Goal: Task Accomplishment & Management: Manage account settings

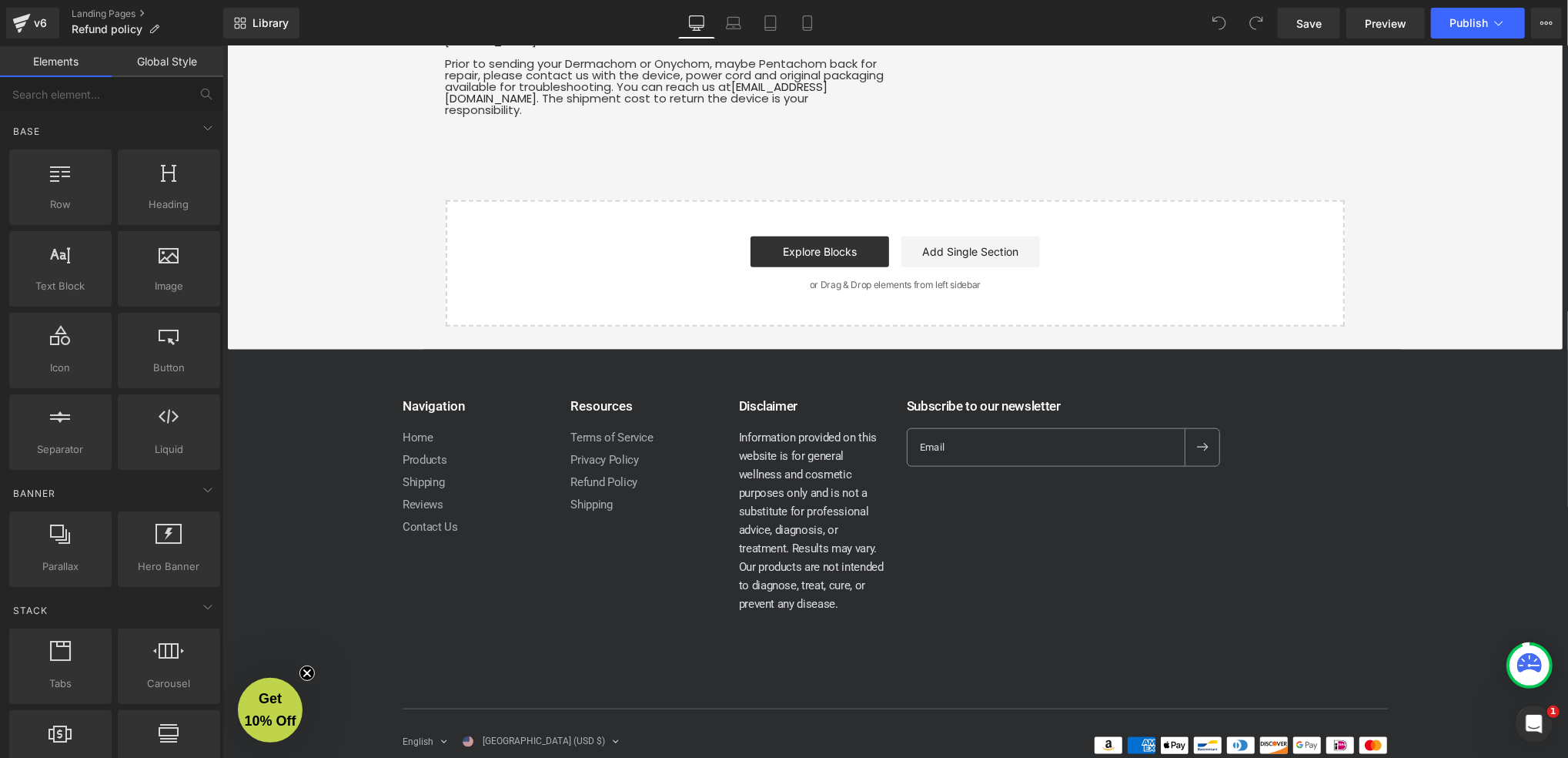
scroll to position [1436, 0]
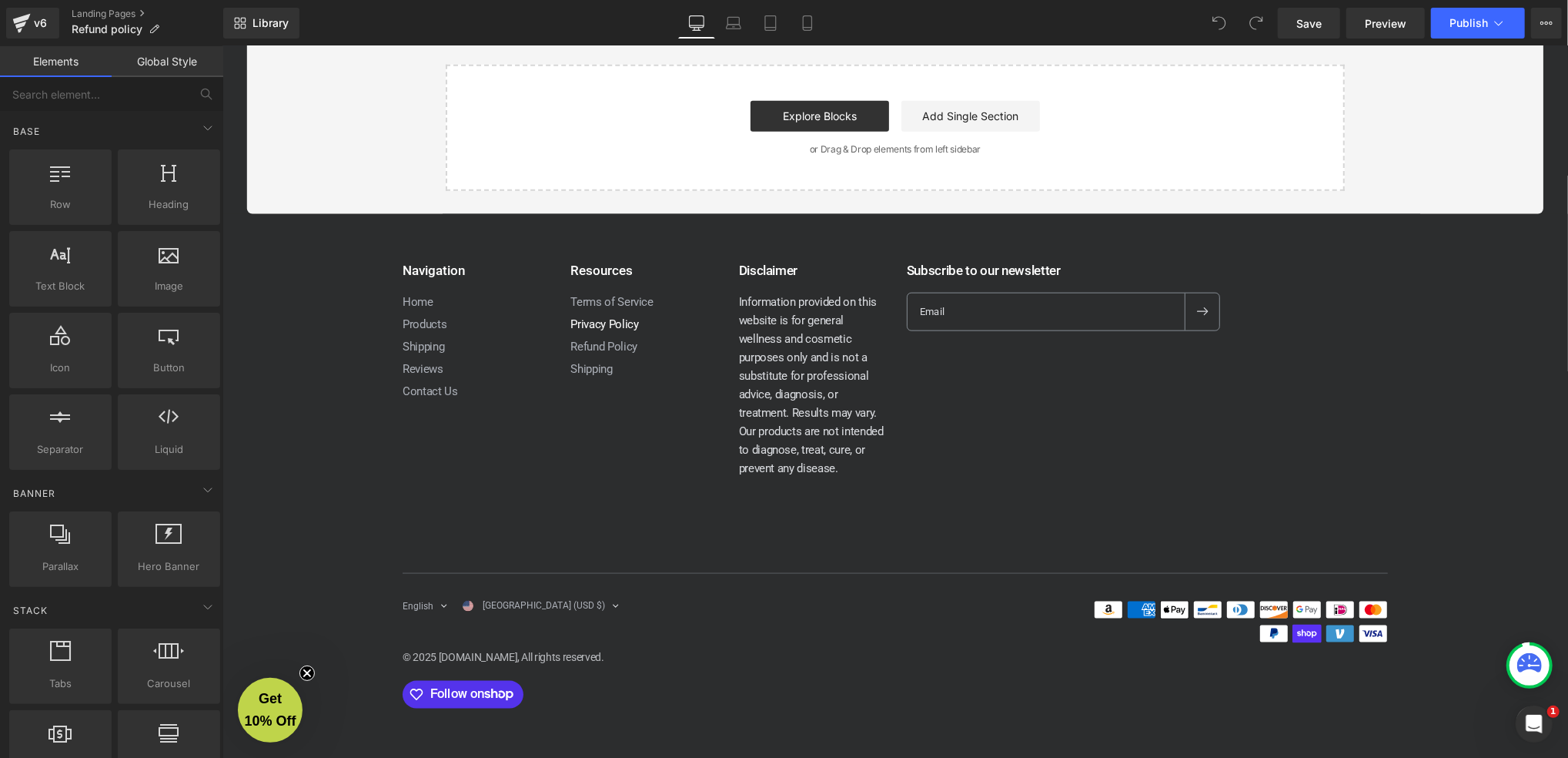
click at [610, 322] on link "Privacy Policy" at bounding box center [603, 323] width 67 height 13
click at [584, 319] on link "Privacy Policy" at bounding box center [603, 323] width 67 height 13
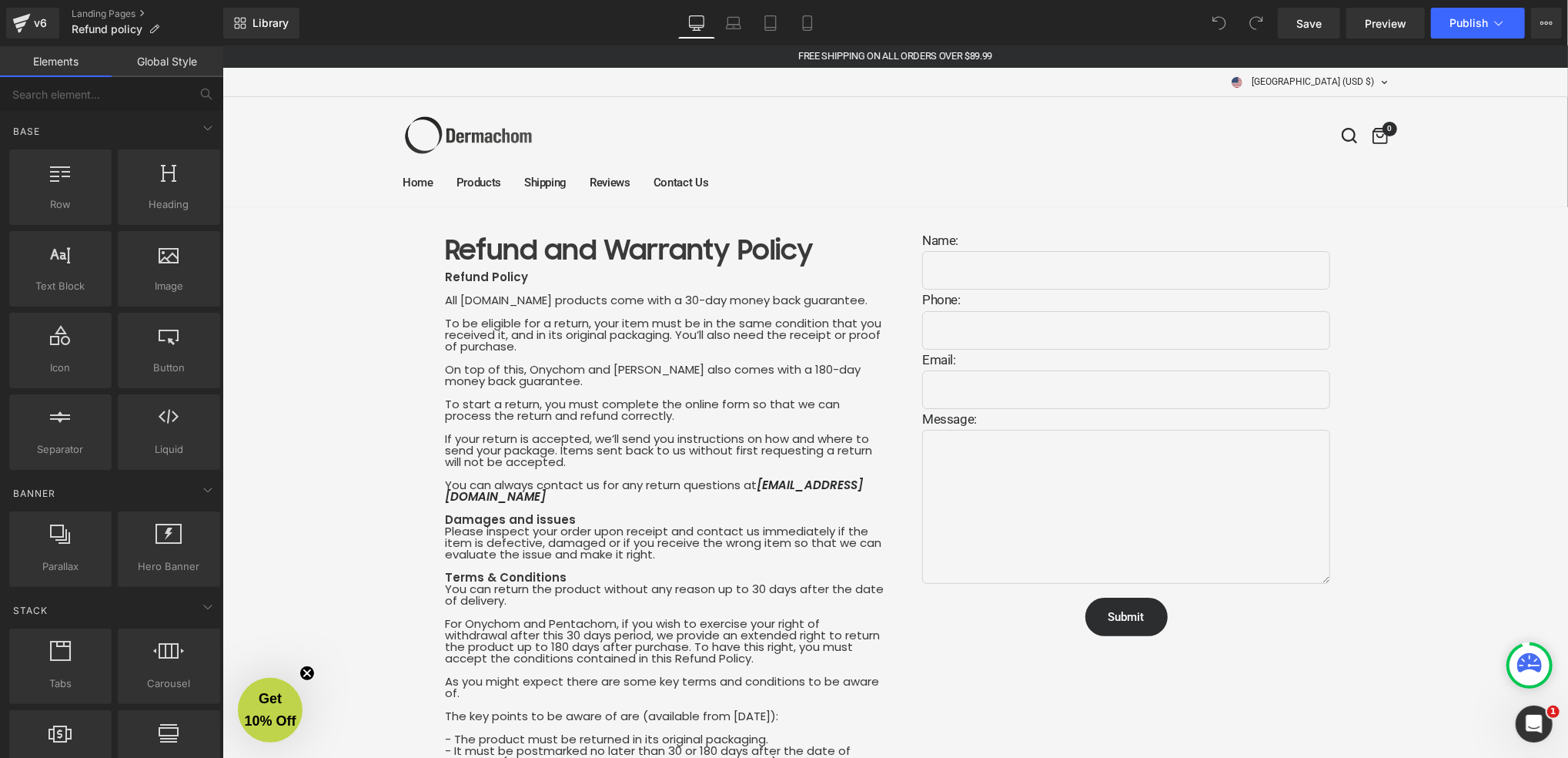
scroll to position [0, 0]
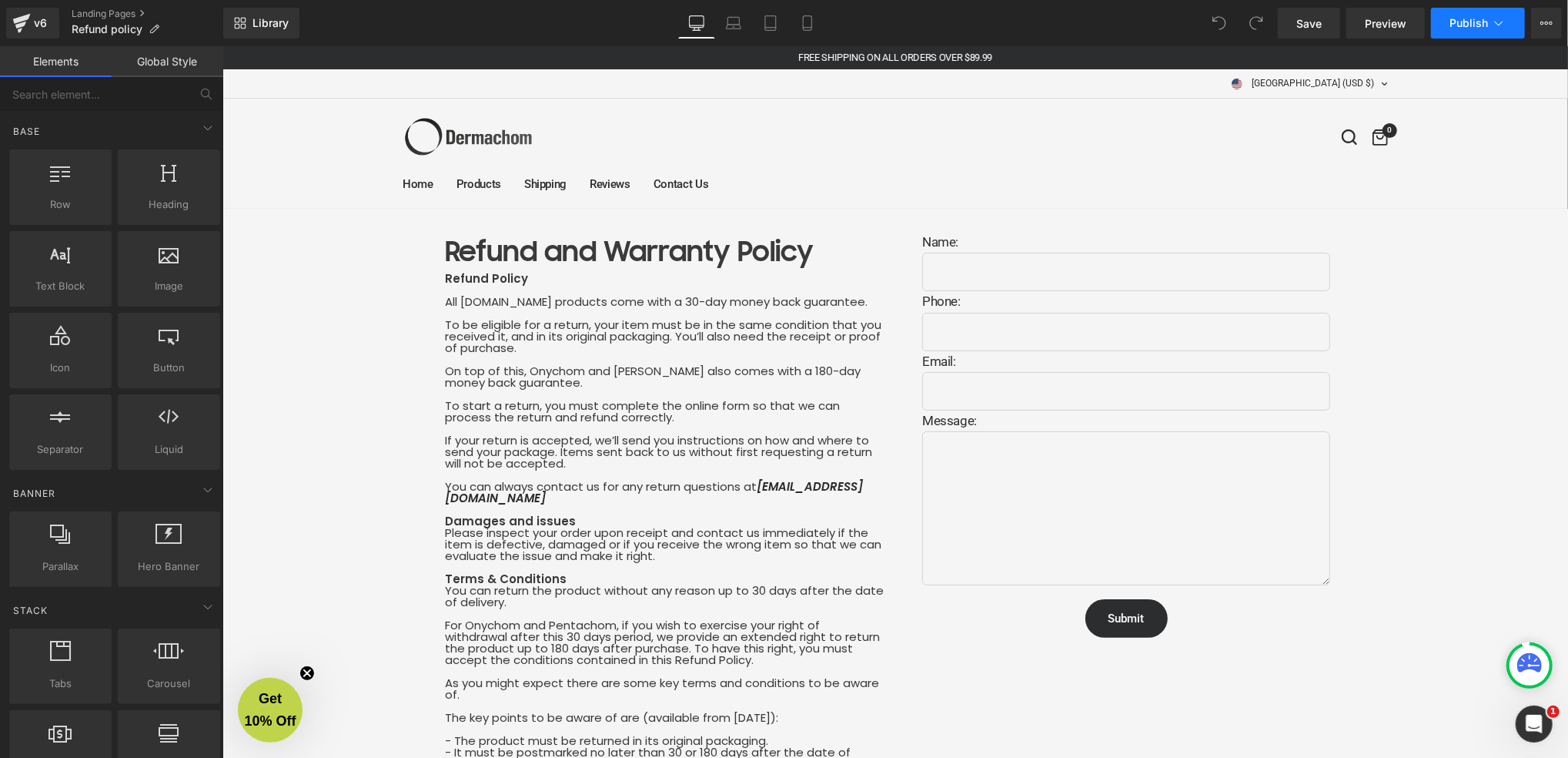
click at [1490, 25] on button "Publish" at bounding box center [1478, 23] width 94 height 31
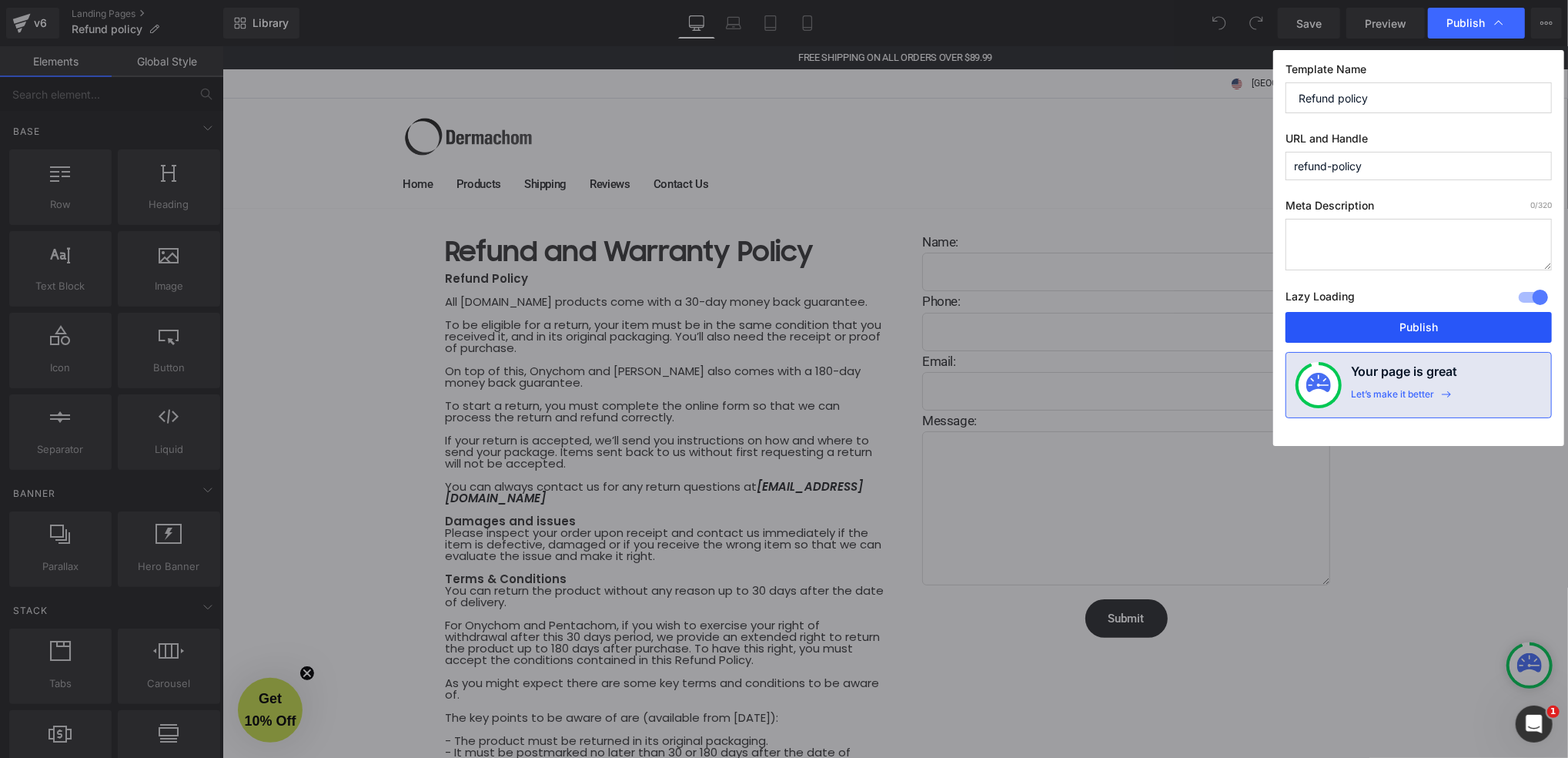
click at [1388, 341] on button "Publish" at bounding box center [1418, 327] width 266 height 31
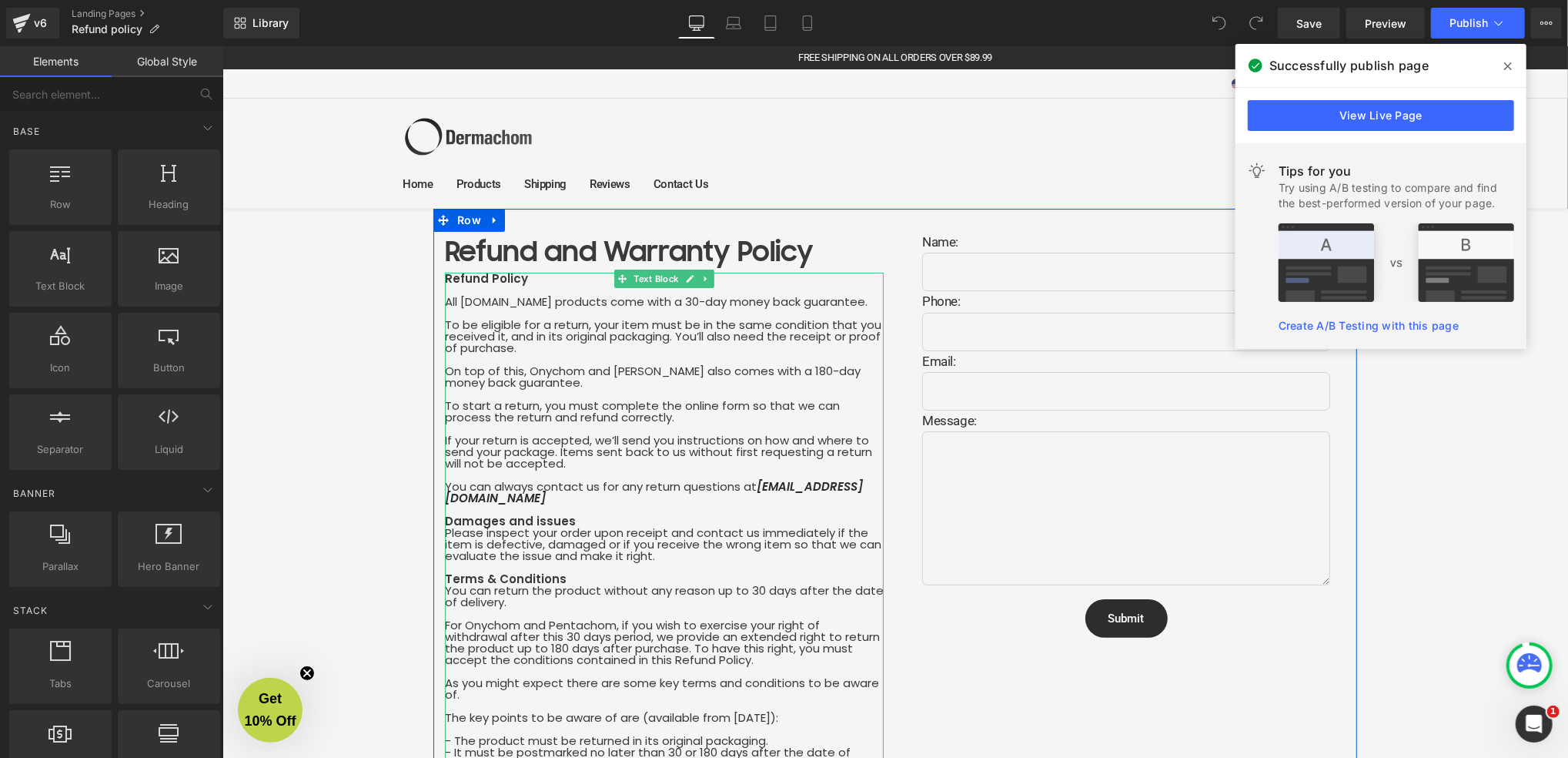
scroll to position [102, 0]
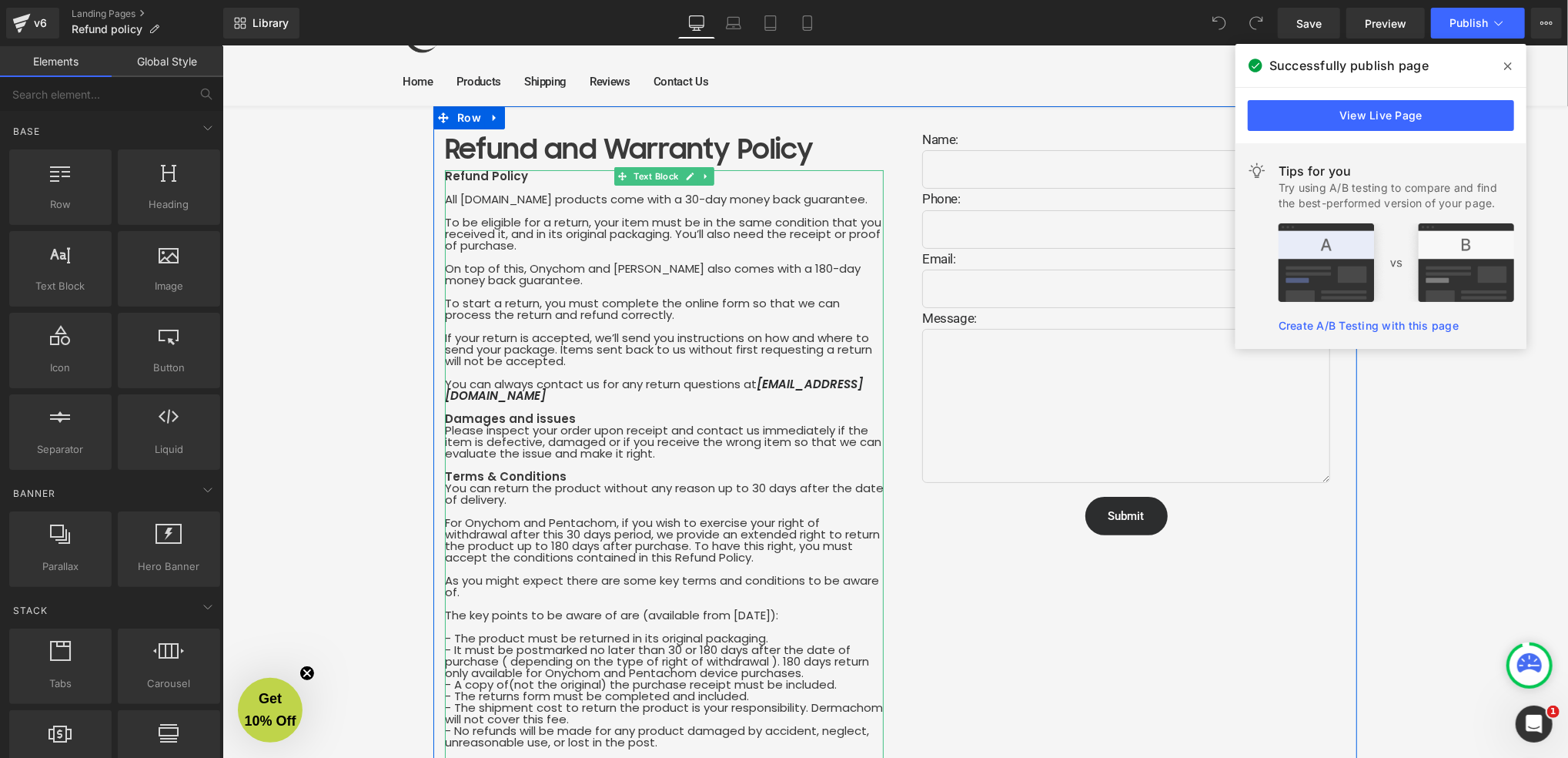
click at [696, 199] on div "Refund Policy All [DOMAIN_NAME] products come with a 30-day money back guarante…" at bounding box center [663, 741] width 438 height 1144
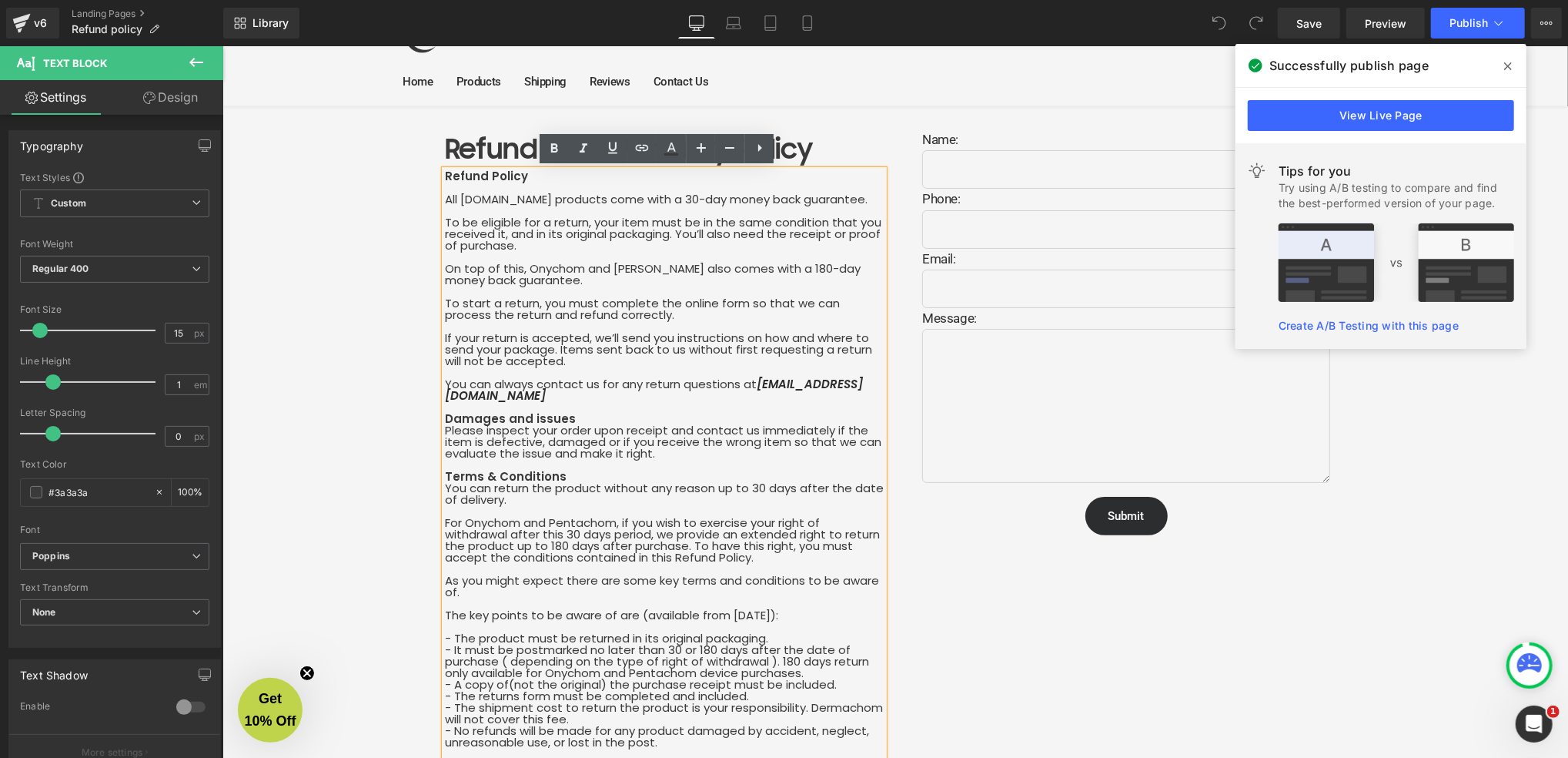
click at [797, 268] on div "Refund Policy All [DOMAIN_NAME] products come with a 30-day money back guarante…" at bounding box center [663, 746] width 438 height 1155
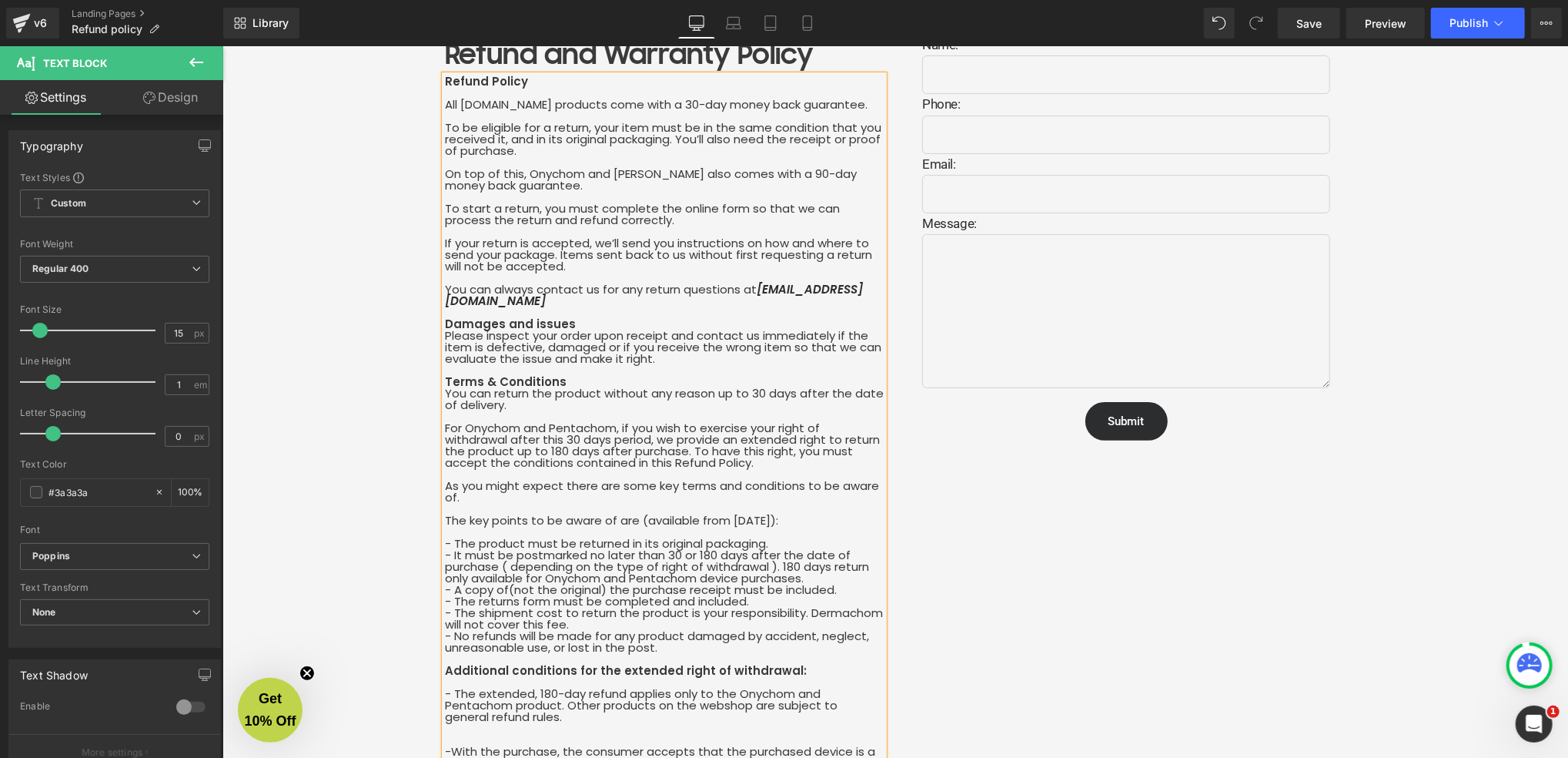
scroll to position [205, 0]
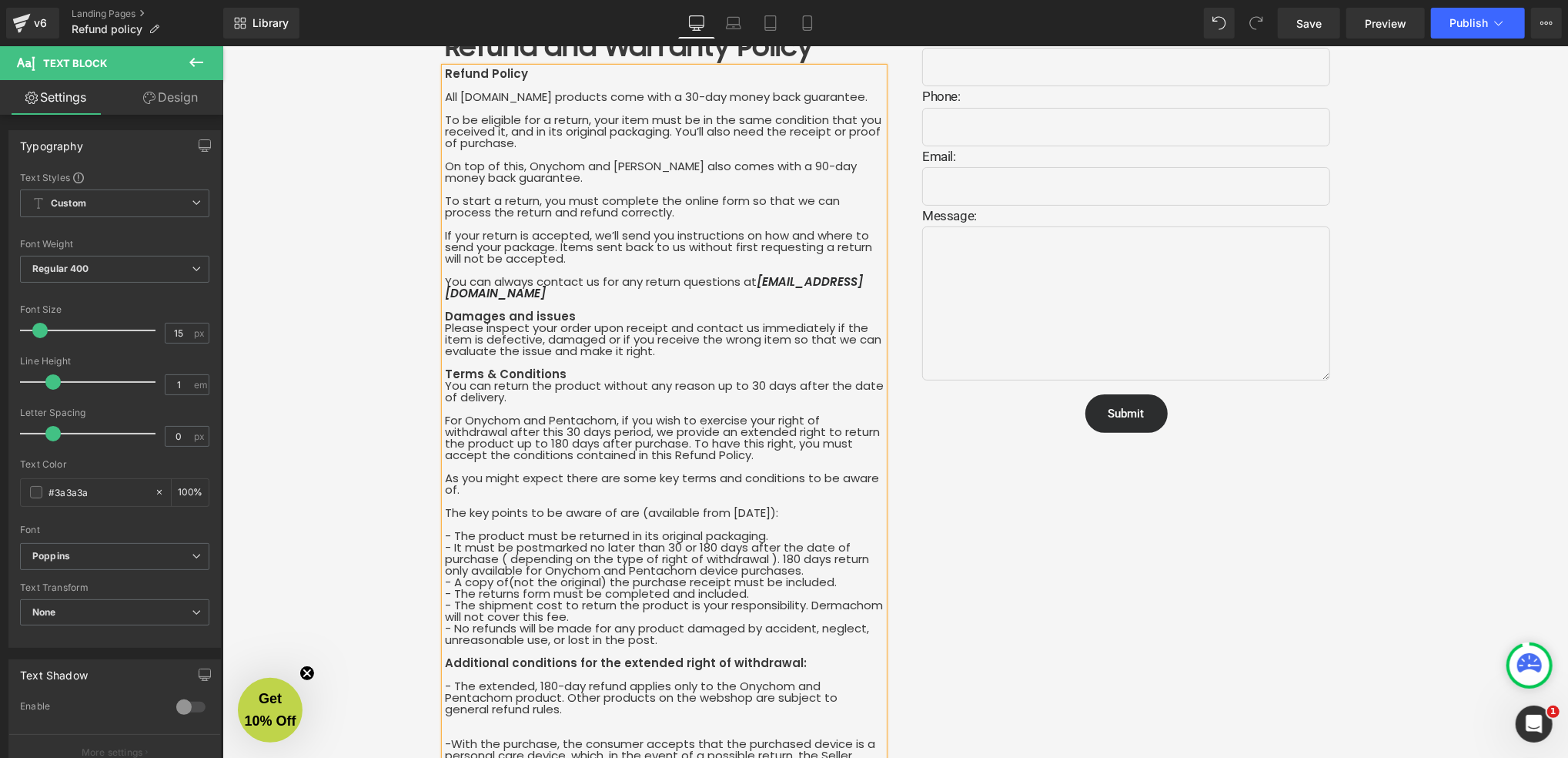
click at [549, 442] on div "Refund Policy All [DOMAIN_NAME] products come with a 30-day money back guarante…" at bounding box center [663, 644] width 438 height 1155
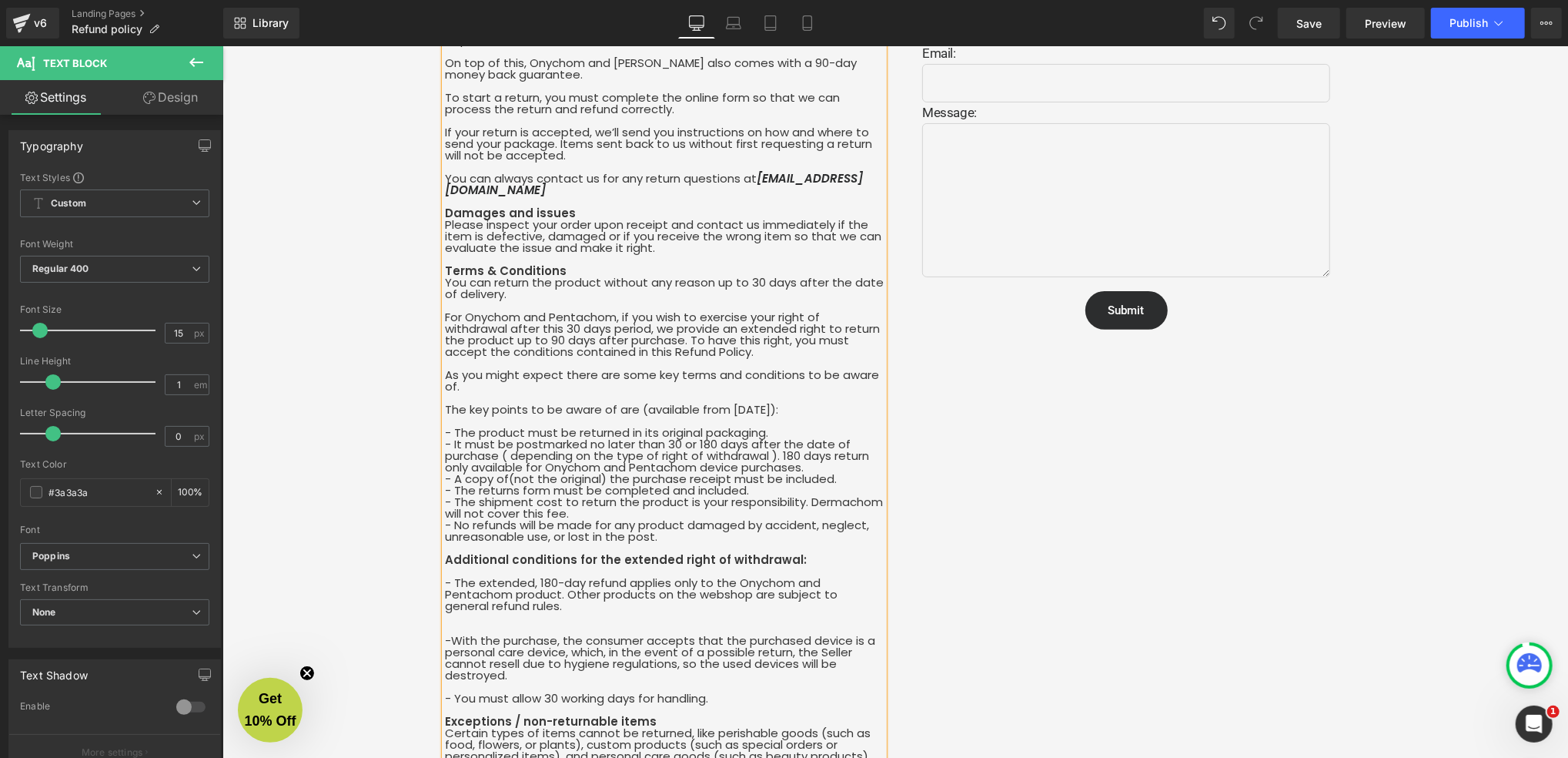
scroll to position [411, 0]
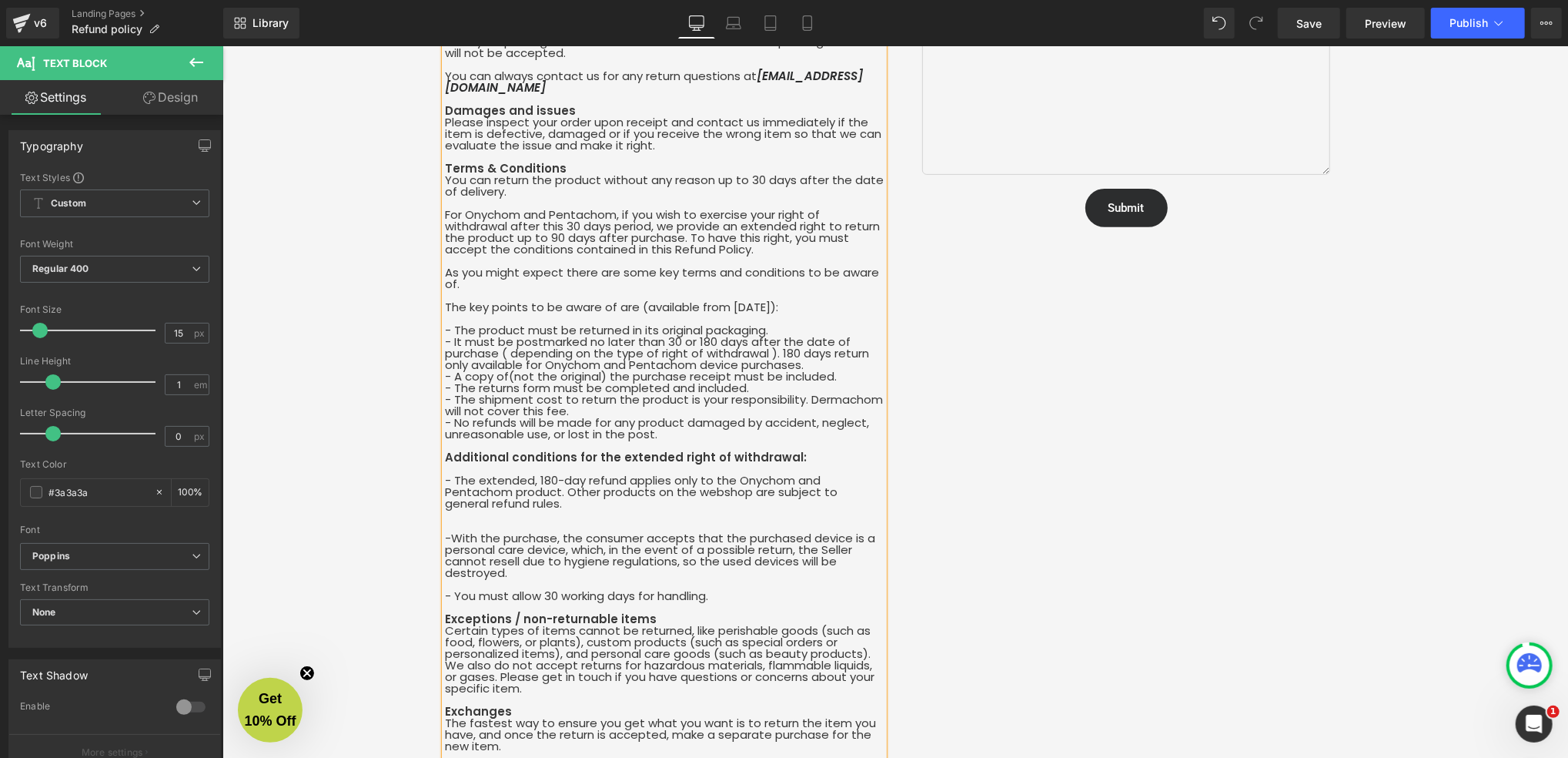
drag, startPoint x: 830, startPoint y: 307, endPoint x: 629, endPoint y: 303, distance: 201.0
click at [629, 303] on div "Refund Policy All [DOMAIN_NAME] products come with a 30-day money back guarante…" at bounding box center [663, 439] width 438 height 1155
click at [702, 341] on div "Refund Policy All [DOMAIN_NAME] products come with a 30-day money back guarante…" at bounding box center [663, 439] width 438 height 1155
click at [789, 353] on div "Refund Policy All [DOMAIN_NAME] products come with a 30-day money back guarante…" at bounding box center [663, 439] width 438 height 1155
click at [545, 478] on div "Refund Policy All [DOMAIN_NAME] products come with a 30-day money back guarante…" at bounding box center [663, 439] width 438 height 1155
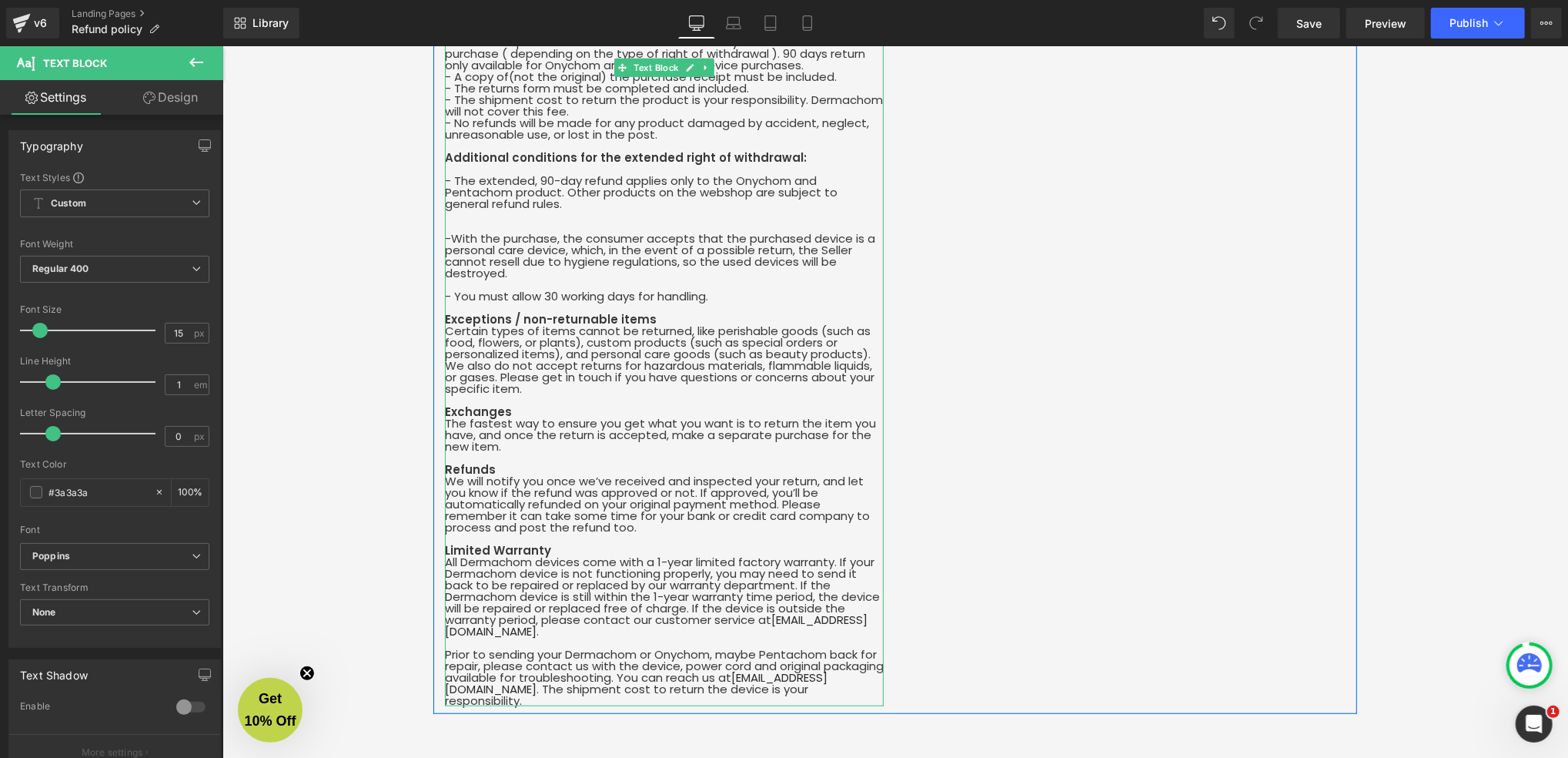
scroll to position [719, 0]
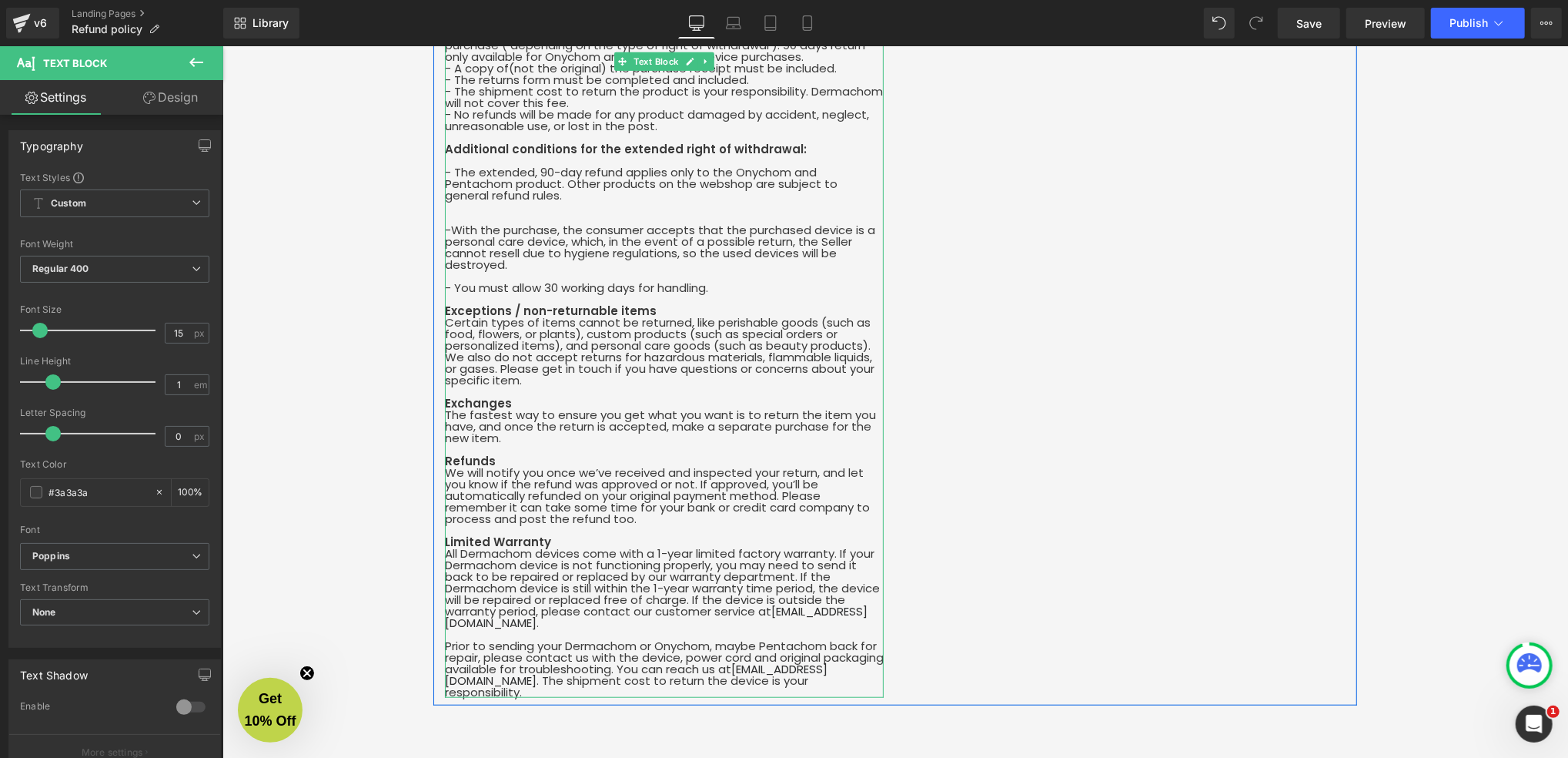
click at [657, 552] on div "Refund Policy All [DOMAIN_NAME] products come with a 30-day money back guarante…" at bounding box center [663, 125] width 438 height 1144
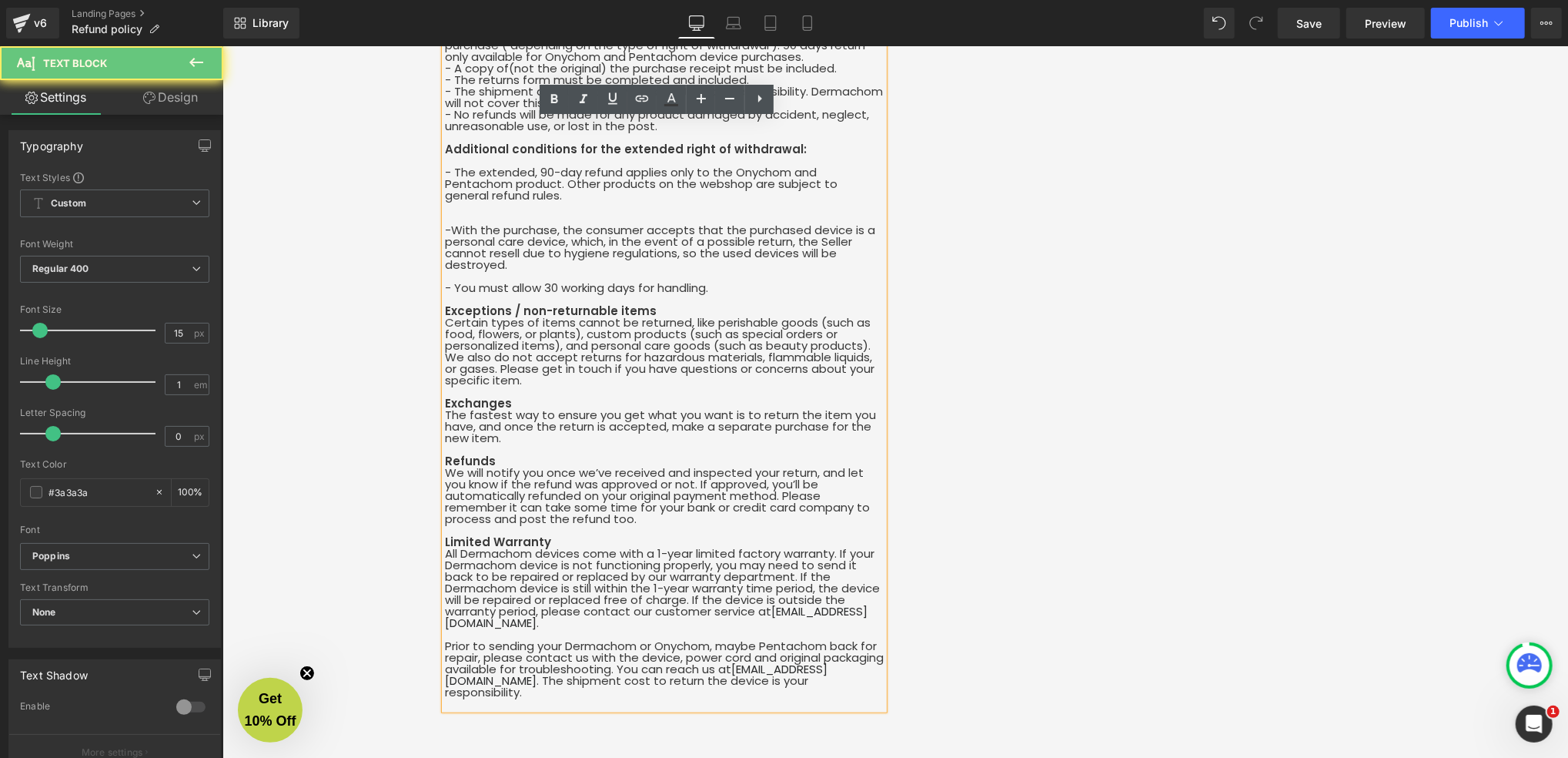
click at [657, 552] on div "Refund Policy All [DOMAIN_NAME] products come with a 30-day money back guarante…" at bounding box center [663, 131] width 438 height 1155
click at [658, 551] on div "Refund Policy All [DOMAIN_NAME] products come with a 30-day money back guarante…" at bounding box center [663, 131] width 438 height 1155
click at [659, 552] on div "Refund Policy All [DOMAIN_NAME] products come with a 30-day money back guarante…" at bounding box center [663, 131] width 438 height 1155
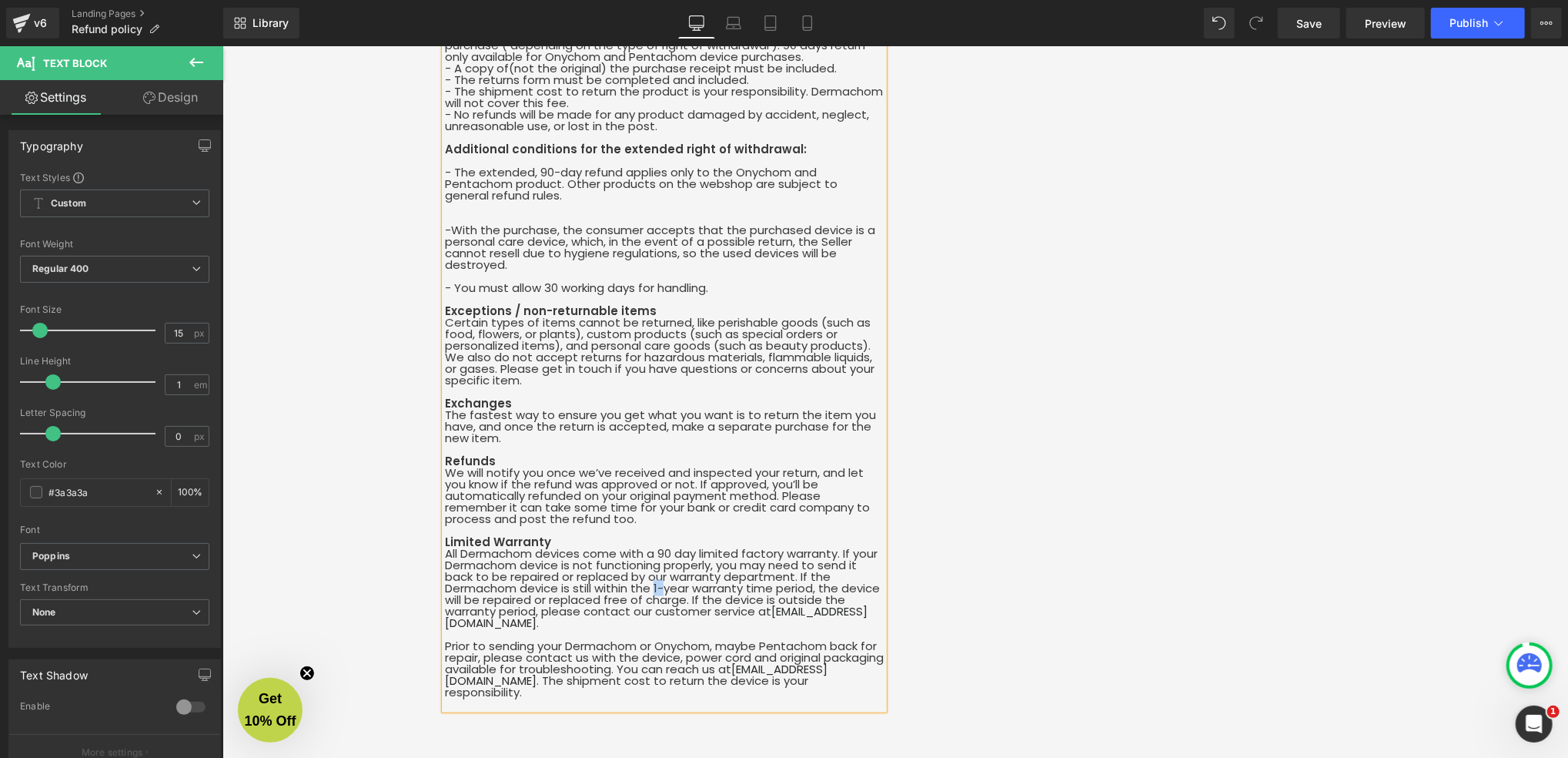
drag, startPoint x: 658, startPoint y: 585, endPoint x: 647, endPoint y: 588, distance: 11.4
click at [647, 588] on div "Refund Policy All [DOMAIN_NAME] products come with a 30-day money back guarante…" at bounding box center [663, 131] width 438 height 1155
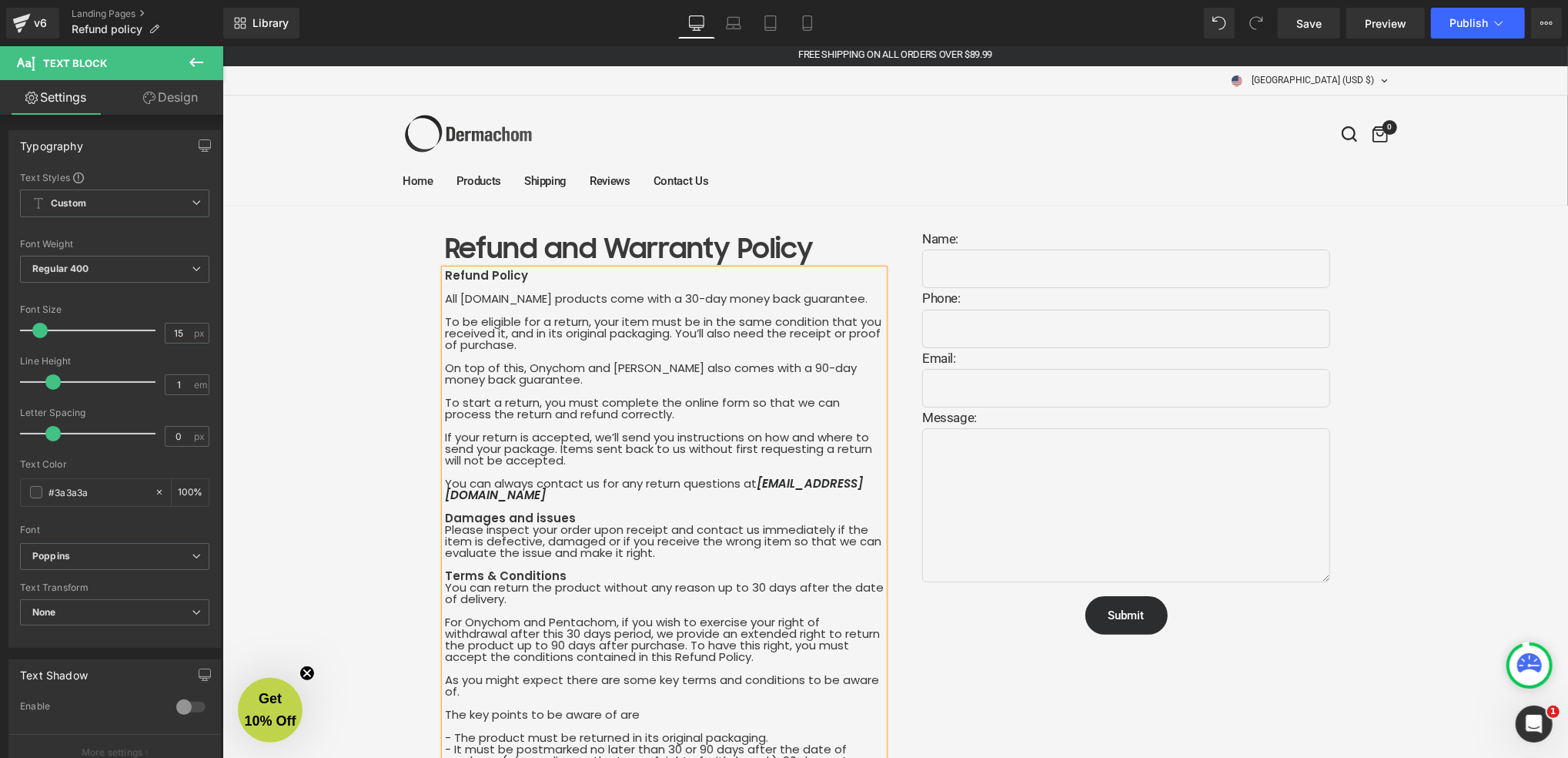
scroll to position [0, 0]
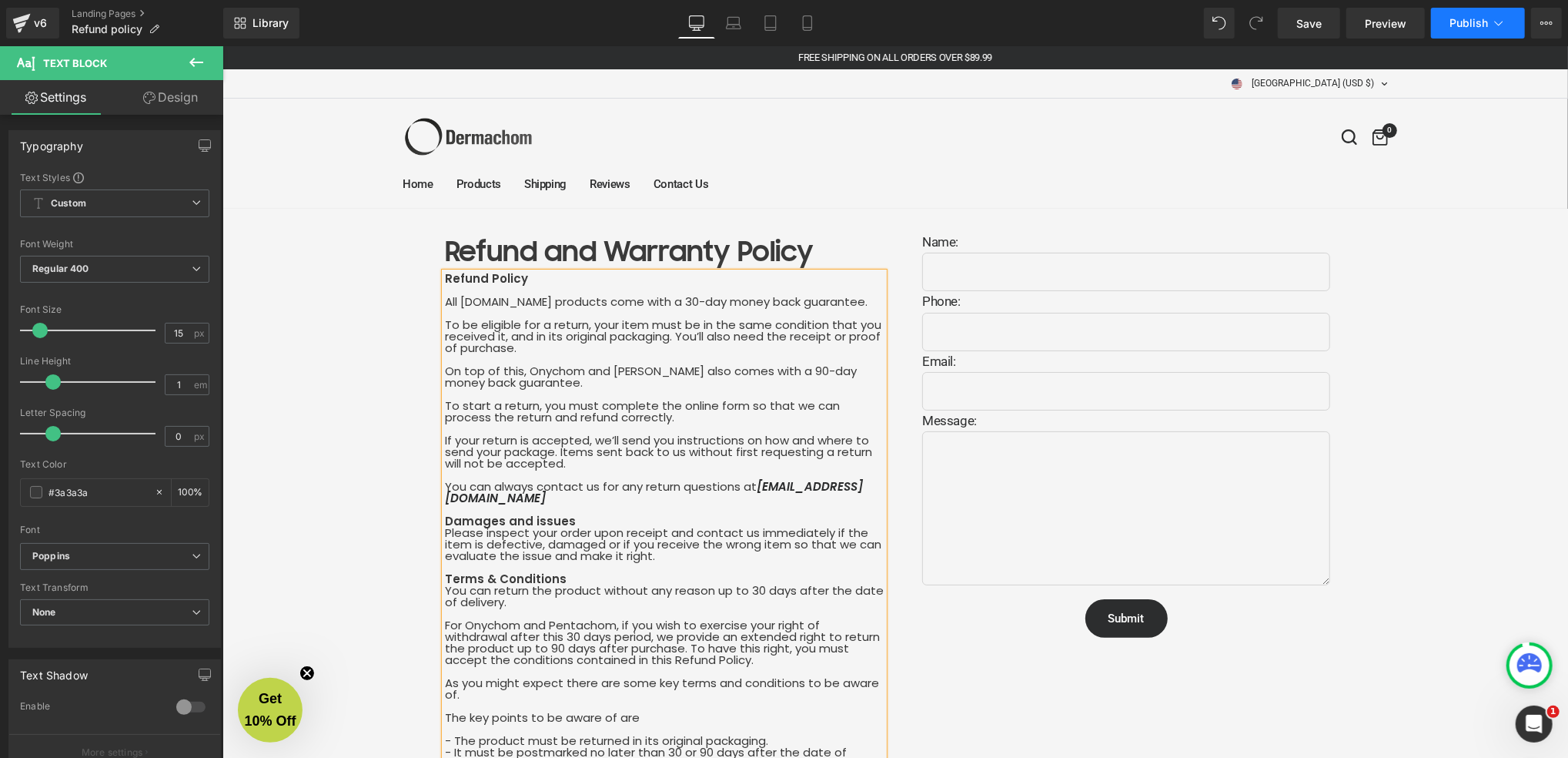
click at [1456, 22] on span "Publish" at bounding box center [1468, 23] width 38 height 13
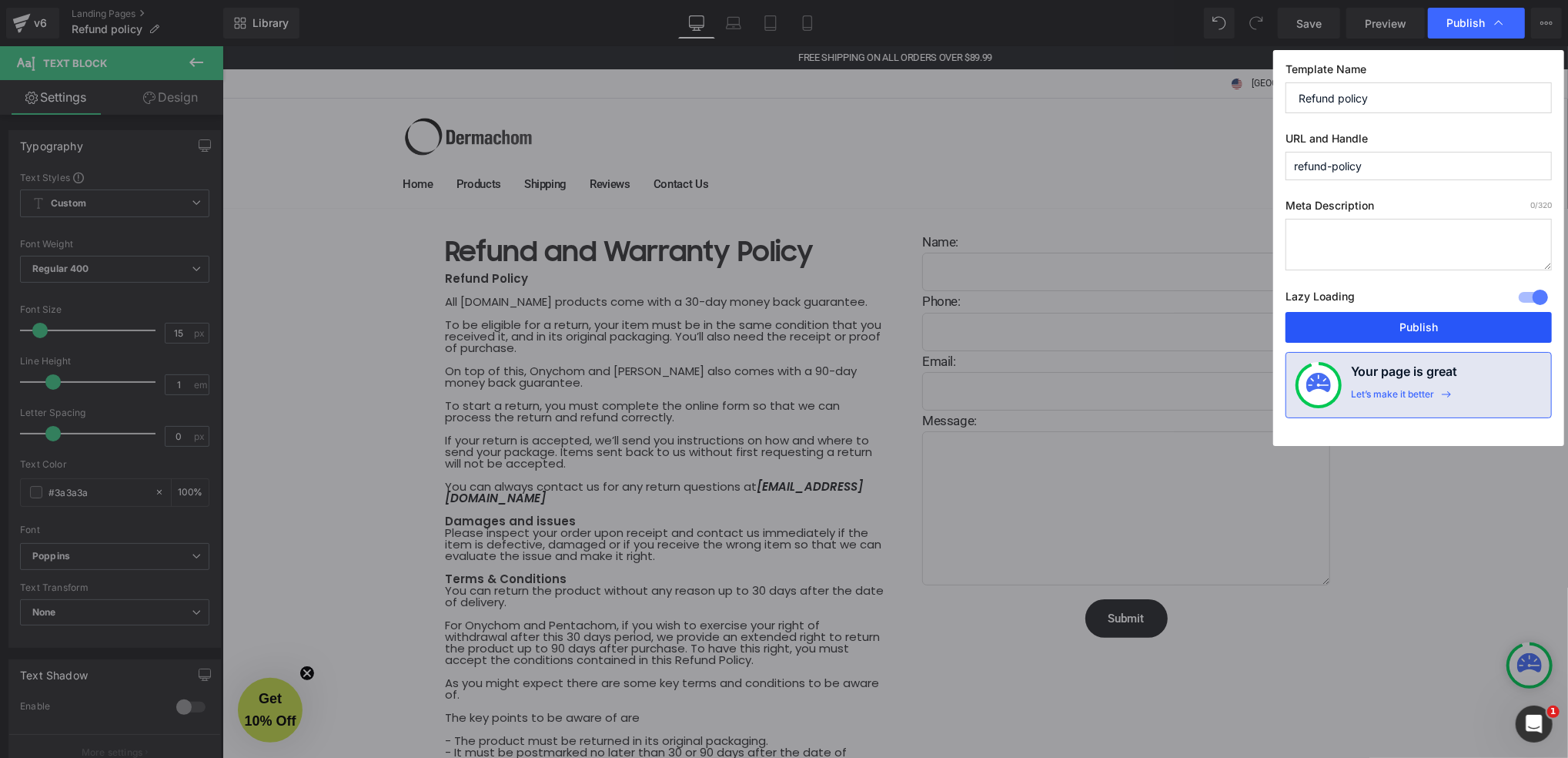
click at [1406, 330] on button "Publish" at bounding box center [1418, 327] width 266 height 31
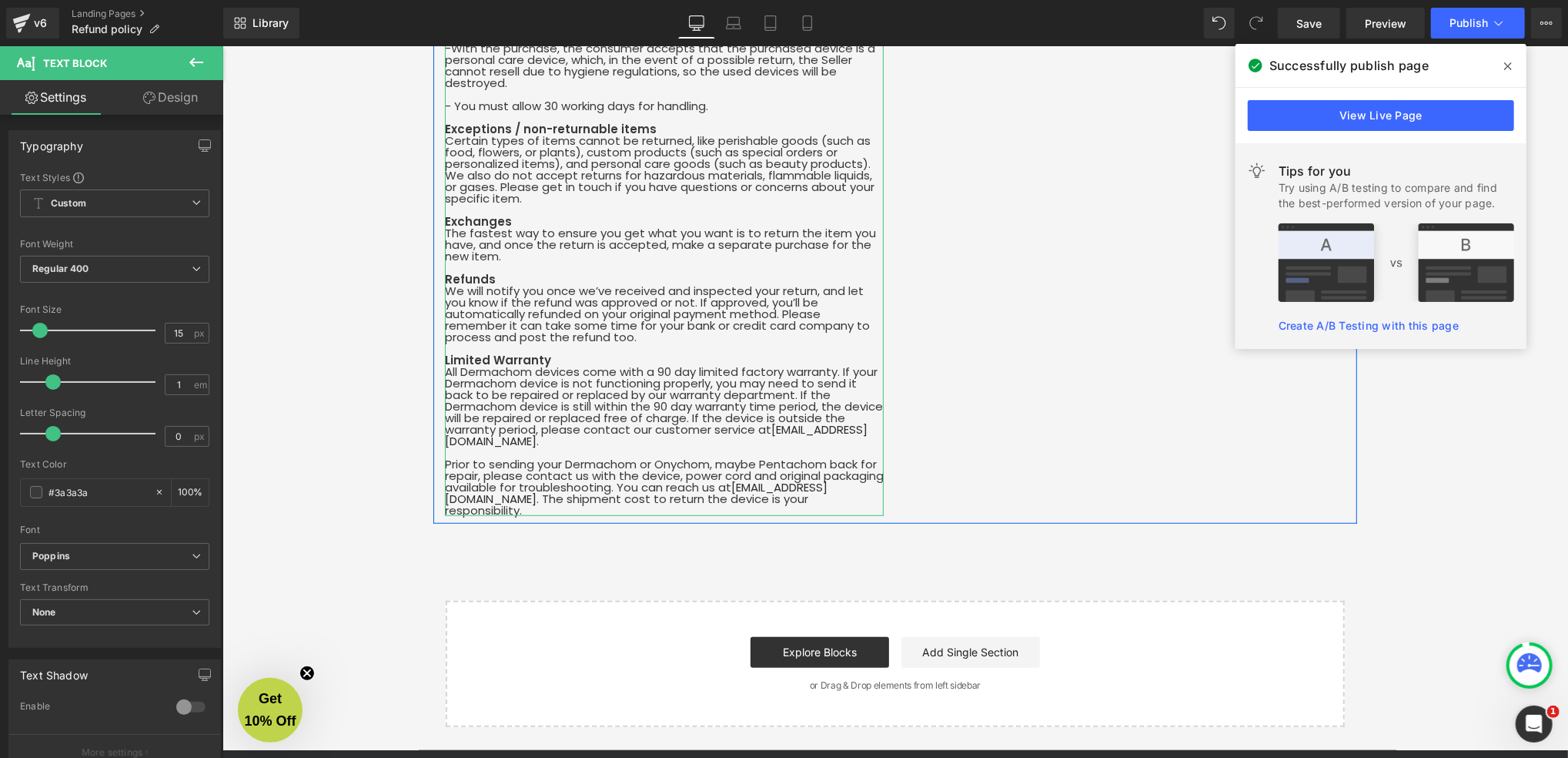
scroll to position [1436, 0]
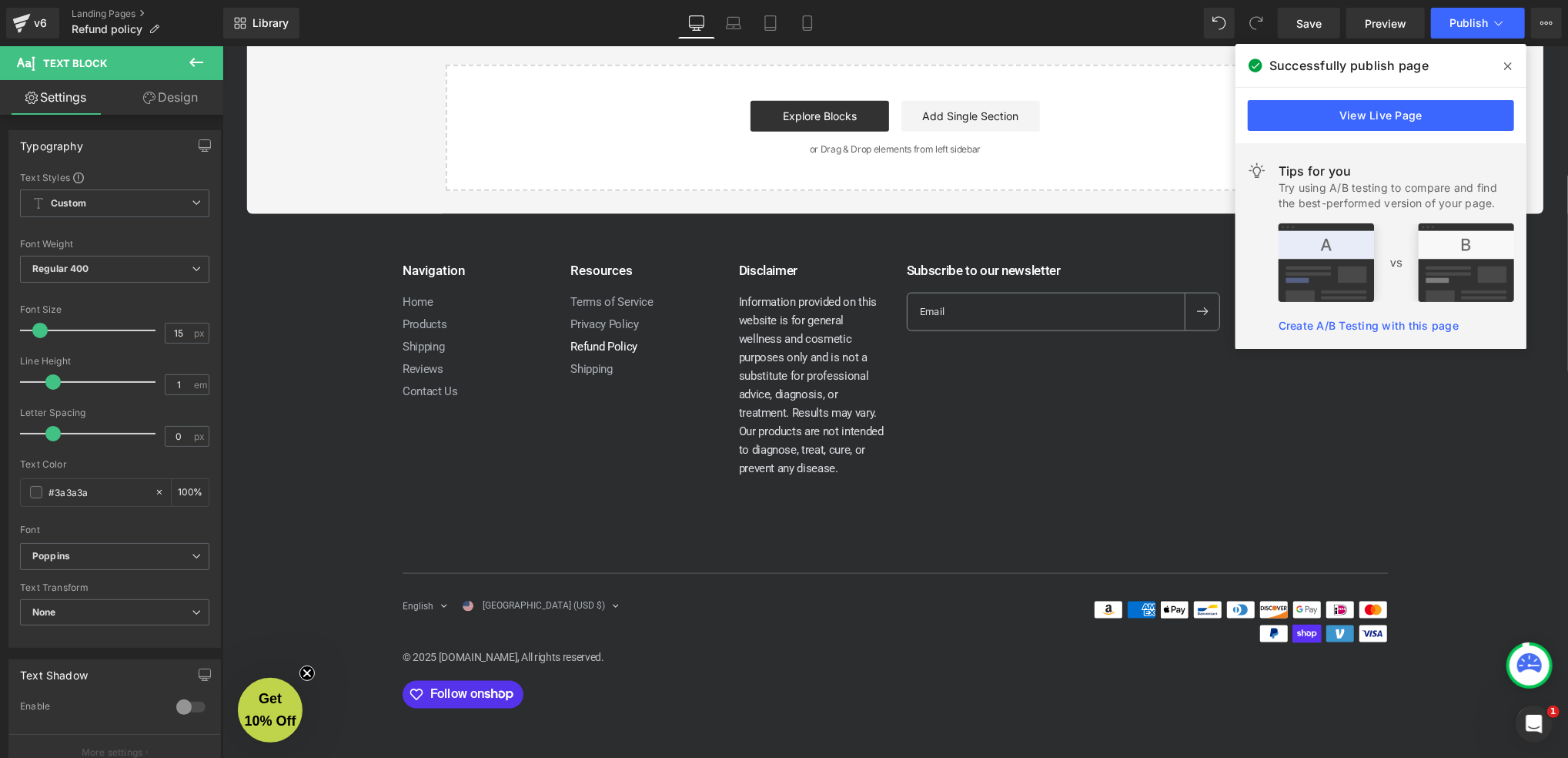
click at [600, 346] on link "Refund Policy" at bounding box center [603, 345] width 67 height 13
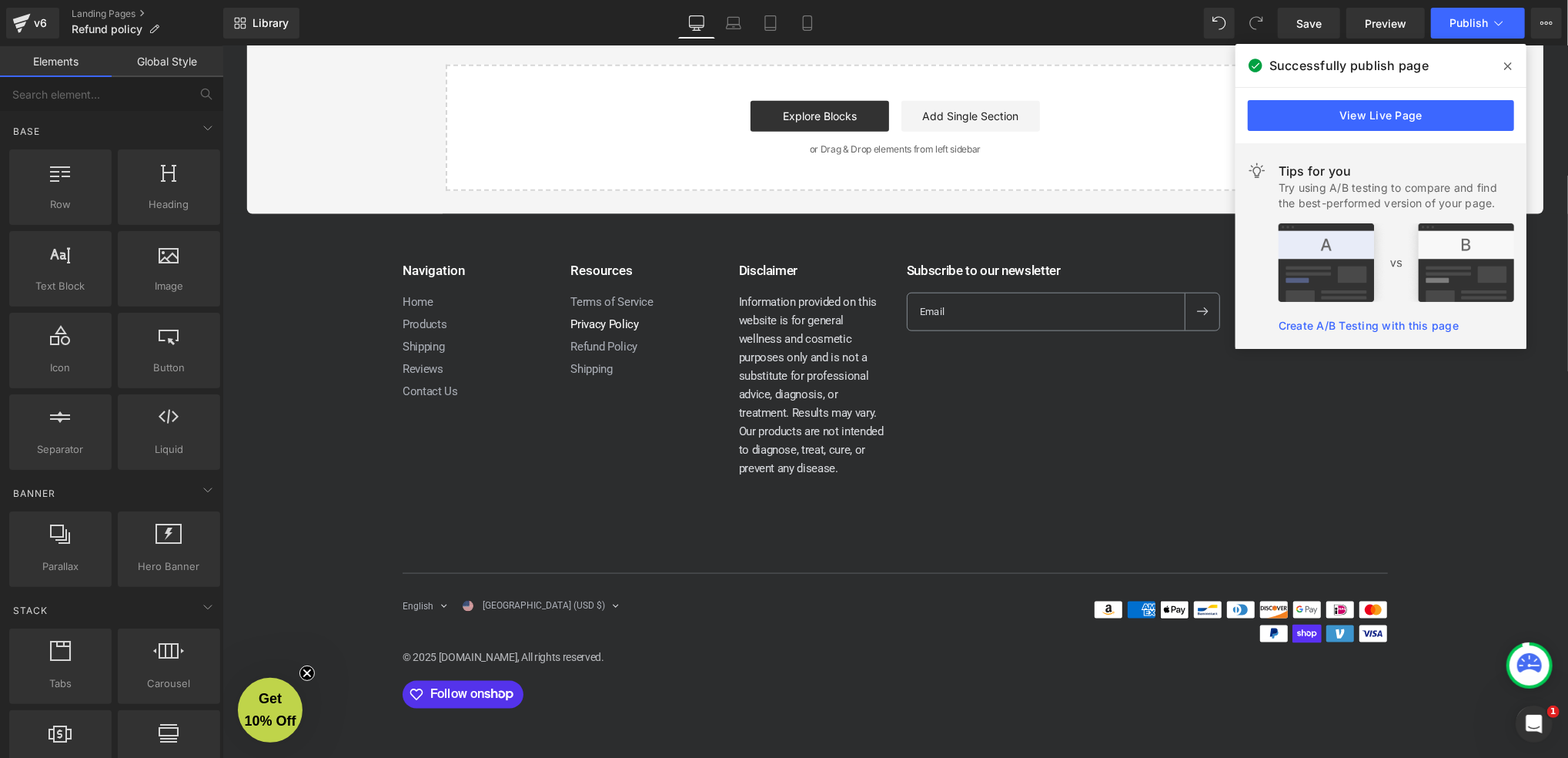
click at [584, 316] on link "Privacy Policy" at bounding box center [603, 323] width 67 height 13
click at [112, 11] on link "Landing Pages" at bounding box center [147, 13] width 152 height 13
